Goal: Transaction & Acquisition: Purchase product/service

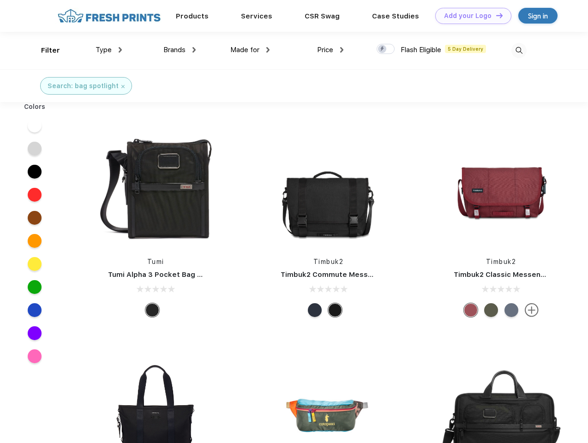
scroll to position [0, 0]
click at [470, 16] on link "Add your Logo Design Tool" at bounding box center [473, 16] width 76 height 16
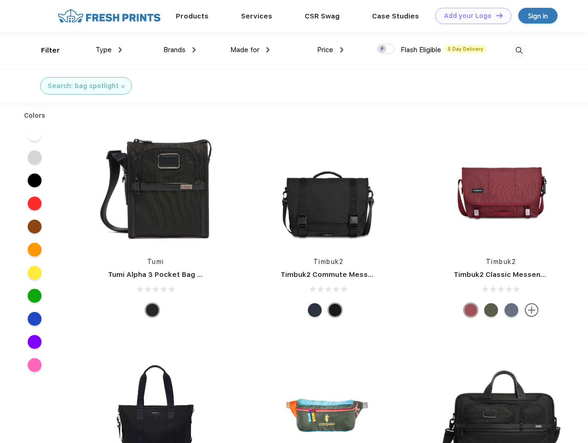
click at [0, 0] on div "Design Tool" at bounding box center [0, 0] width 0 height 0
click at [495, 15] on link "Add your Logo Design Tool" at bounding box center [473, 16] width 76 height 16
click at [44, 50] on div "Filter" at bounding box center [50, 50] width 19 height 11
click at [109, 50] on span "Type" at bounding box center [104, 50] width 16 height 8
click at [180, 50] on span "Brands" at bounding box center [174, 50] width 22 height 8
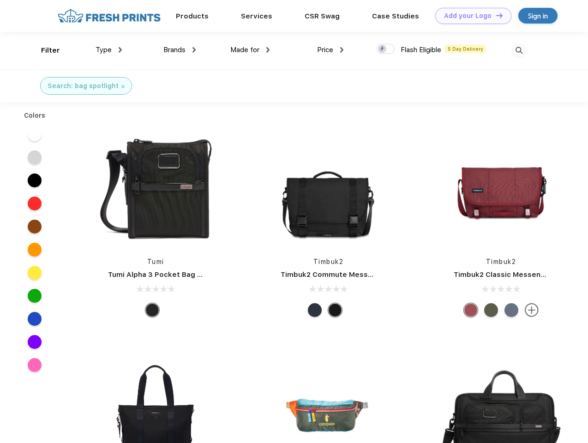
click at [250, 50] on span "Made for" at bounding box center [244, 50] width 29 height 8
click at [331, 50] on span "Price" at bounding box center [325, 50] width 16 height 8
click at [386, 49] on div at bounding box center [386, 49] width 18 height 10
click at [383, 49] on input "checkbox" at bounding box center [380, 46] width 6 height 6
click at [519, 50] on img at bounding box center [519, 50] width 15 height 15
